Goal: Navigation & Orientation: Understand site structure

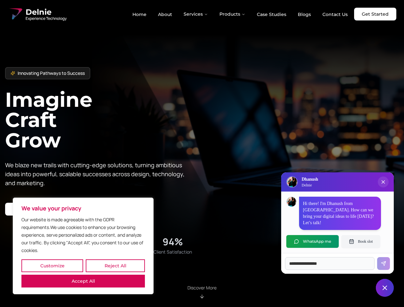
click at [52, 266] on button "Customize" at bounding box center [52, 265] width 62 height 13
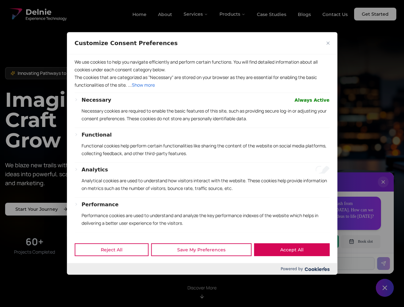
click at [115, 266] on div at bounding box center [202, 153] width 404 height 307
click at [83, 74] on p "We use cookies to help you navigate efficiently and perform certain functions. …" at bounding box center [202, 65] width 255 height 15
click at [202, 153] on div "Necessary Always Active Necessary cookies are required to enable the basic feat…" at bounding box center [202, 195] width 255 height 198
click at [196, 14] on div at bounding box center [202, 153] width 404 height 307
click at [232, 14] on div at bounding box center [202, 153] width 404 height 307
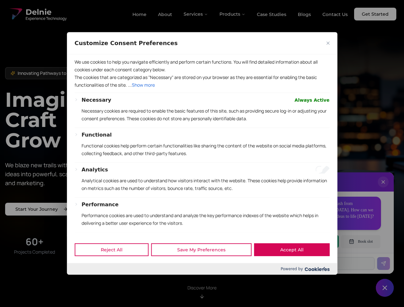
click at [383, 188] on div at bounding box center [202, 153] width 404 height 307
click at [312, 241] on div "Reject All Save My Preferences Accept All" at bounding box center [202, 249] width 270 height 27
click at [361, 241] on div at bounding box center [202, 153] width 404 height 307
click at [385, 288] on div at bounding box center [202, 153] width 404 height 307
